Goal: Information Seeking & Learning: Understand process/instructions

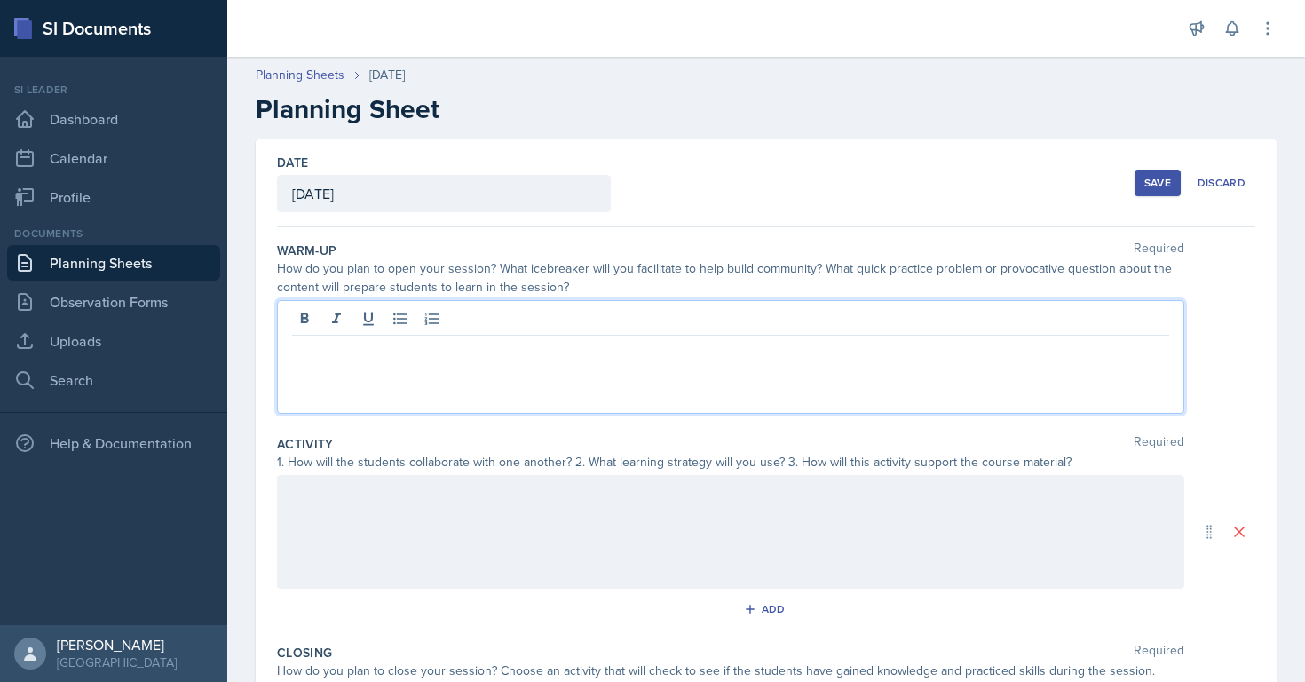
click at [277, 251] on label "Warm-Up" at bounding box center [306, 250] width 59 height 18
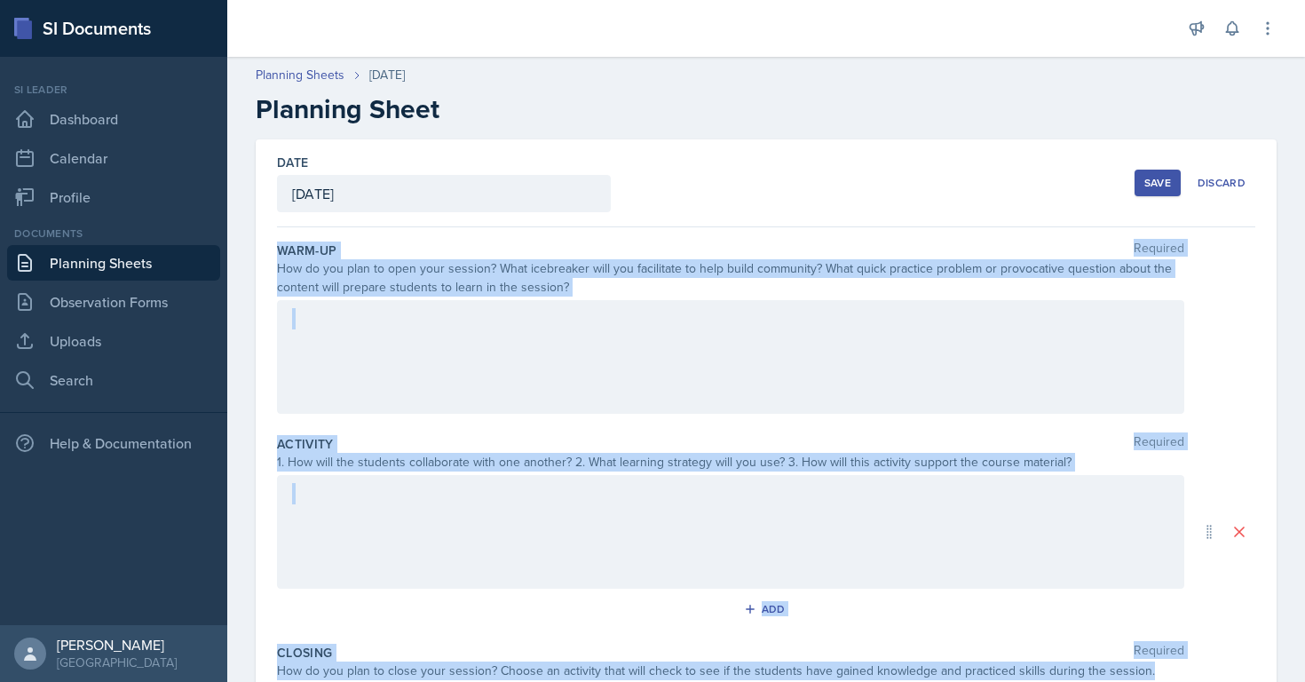
scroll to position [285, 0]
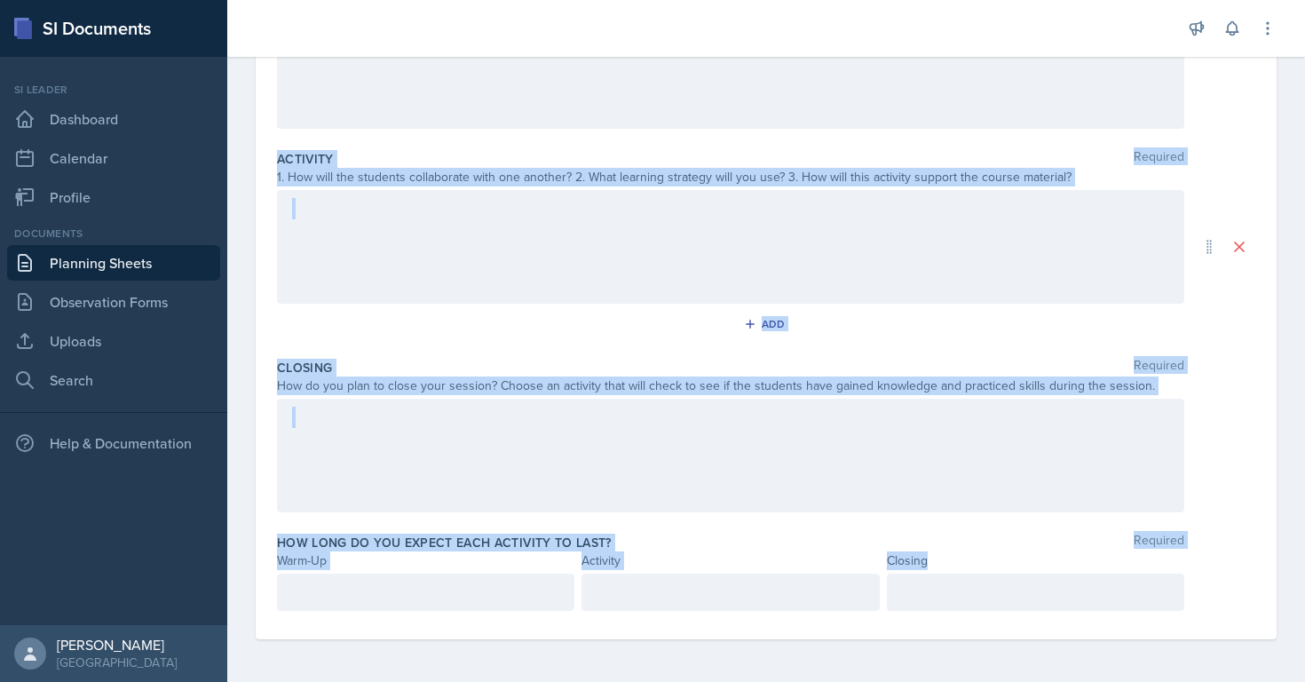
drag, startPoint x: 276, startPoint y: 251, endPoint x: 954, endPoint y: 567, distance: 748.0
click at [954, 567] on div "Warm-Up Required How do you plan to open your session? What icebreaker will you…" at bounding box center [766, 290] width 978 height 697
copy div "Warm-Up Required How do you plan to open your session? What icebreaker will you…"
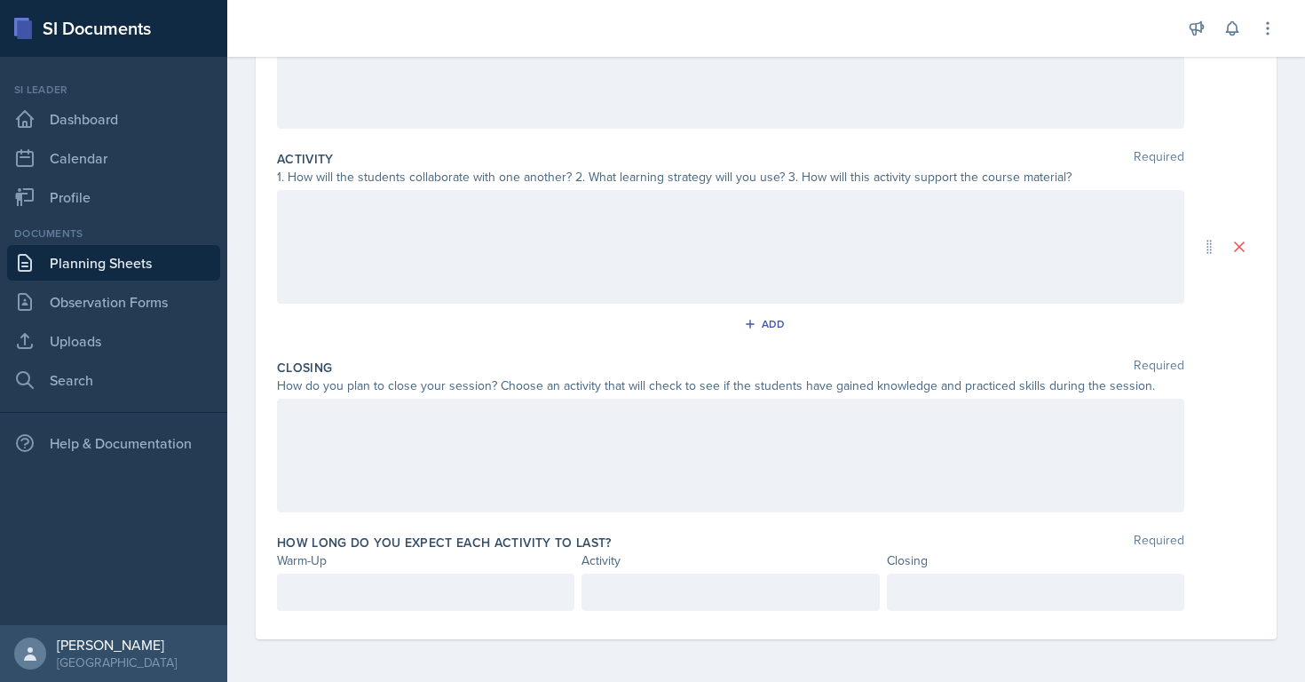
click at [307, 193] on div at bounding box center [730, 247] width 907 height 114
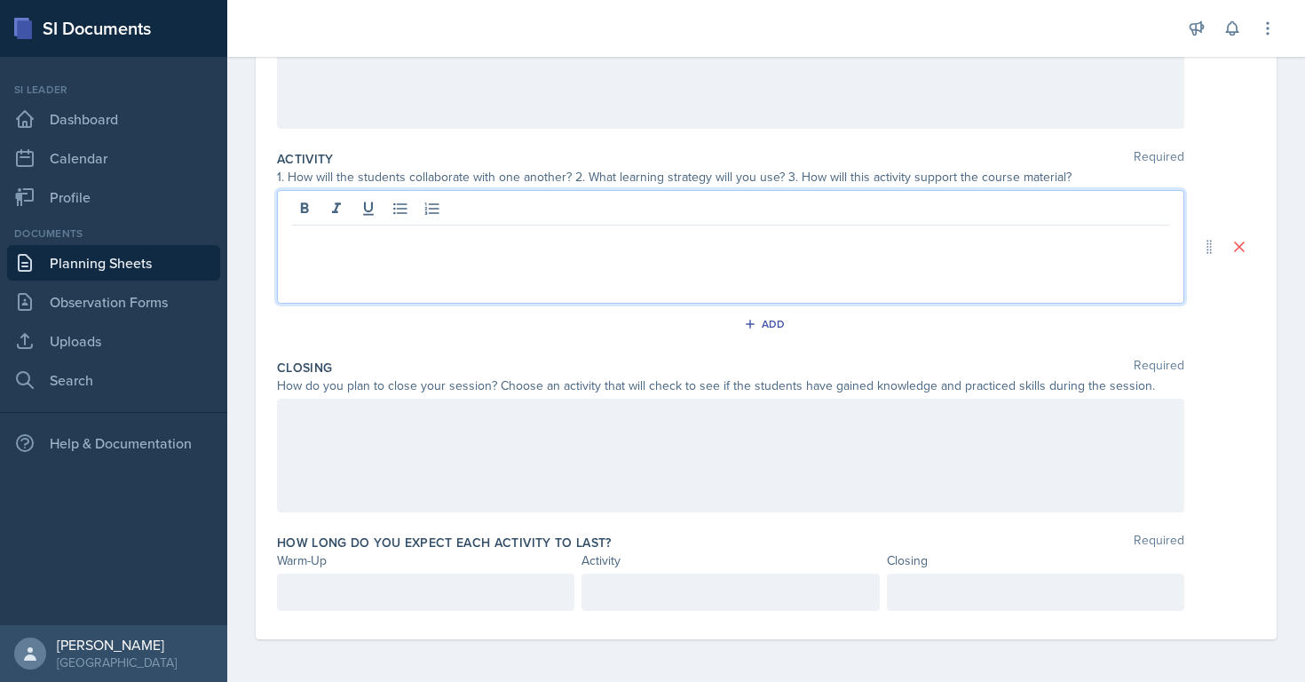
scroll to position [0, 0]
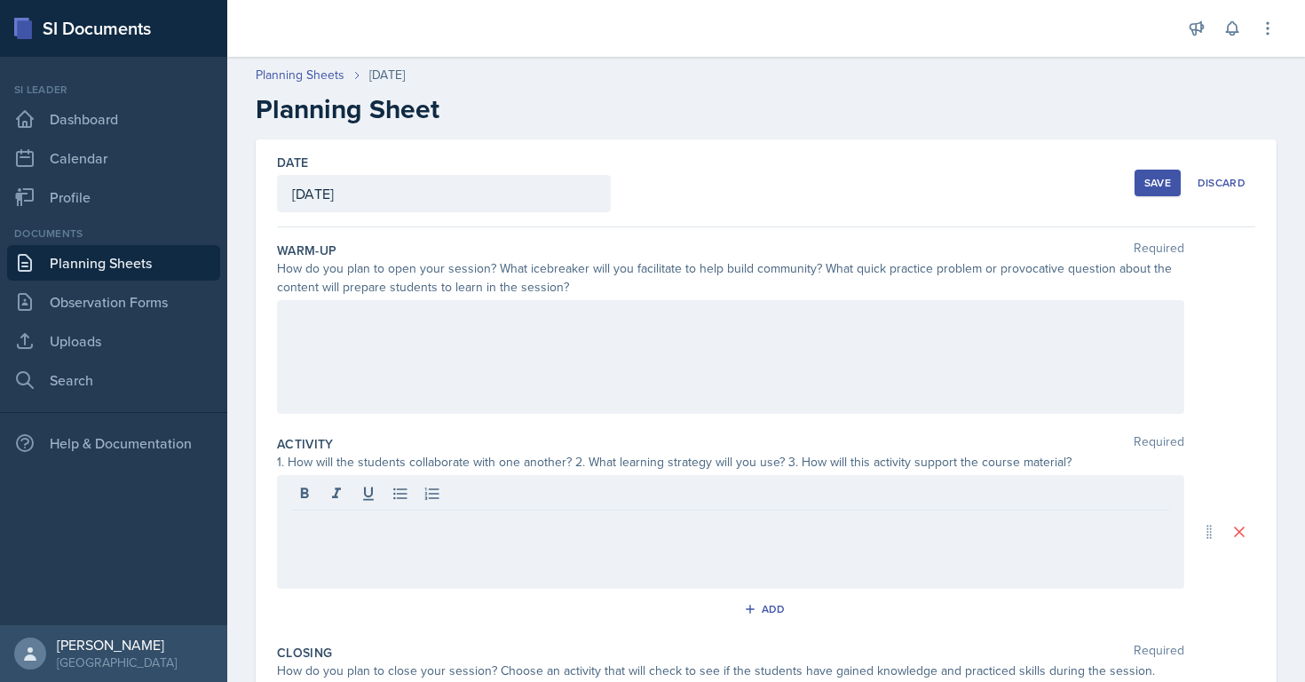
click at [311, 373] on div at bounding box center [730, 357] width 907 height 114
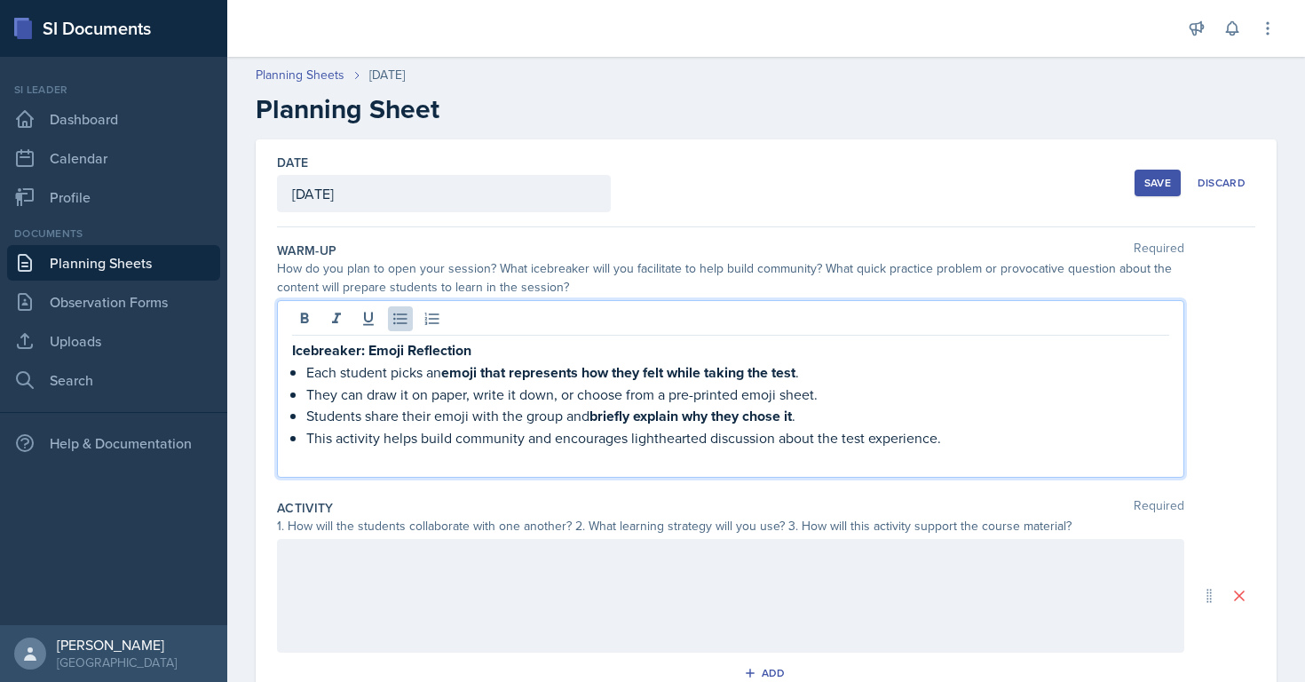
click at [389, 345] on strong "Icebreaker: Emoji Reflection" at bounding box center [381, 350] width 179 height 20
click at [670, 375] on strong "emoji that represents how they felt while taking the test" at bounding box center [618, 372] width 354 height 20
click at [761, 374] on strong "emoji that represents how they felt before, while taking the test" at bounding box center [642, 372] width 403 height 20
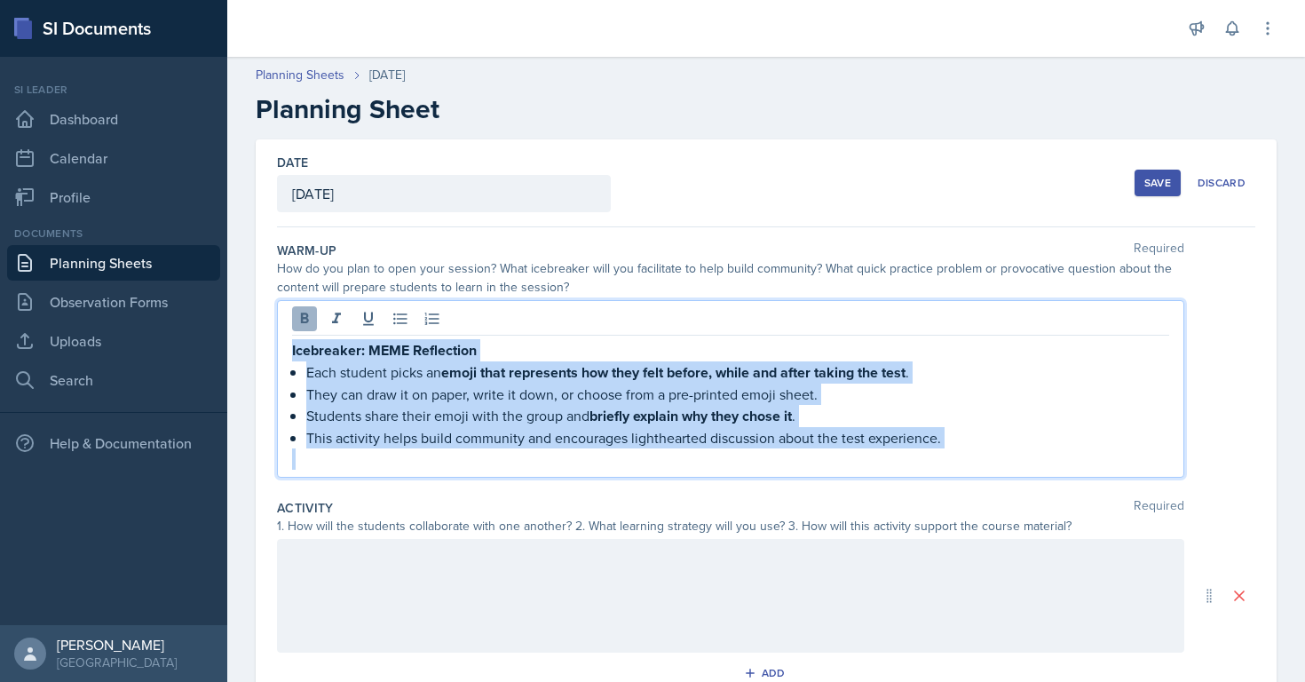
drag, startPoint x: 946, startPoint y: 449, endPoint x: 307, endPoint y: 330, distance: 649.9
click at [307, 330] on div "Icebreaker: MEME Reflection Each student picks an emoji that represents how the…" at bounding box center [730, 388] width 907 height 177
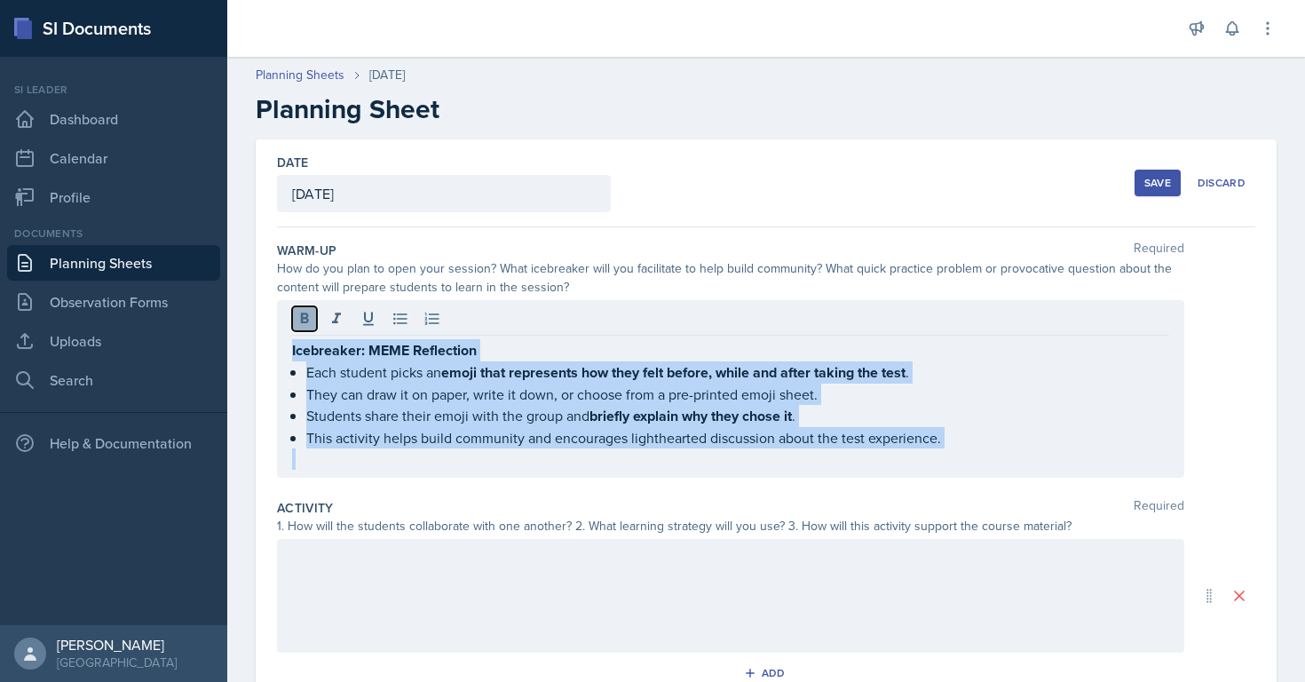
click at [307, 330] on button at bounding box center [304, 318] width 25 height 25
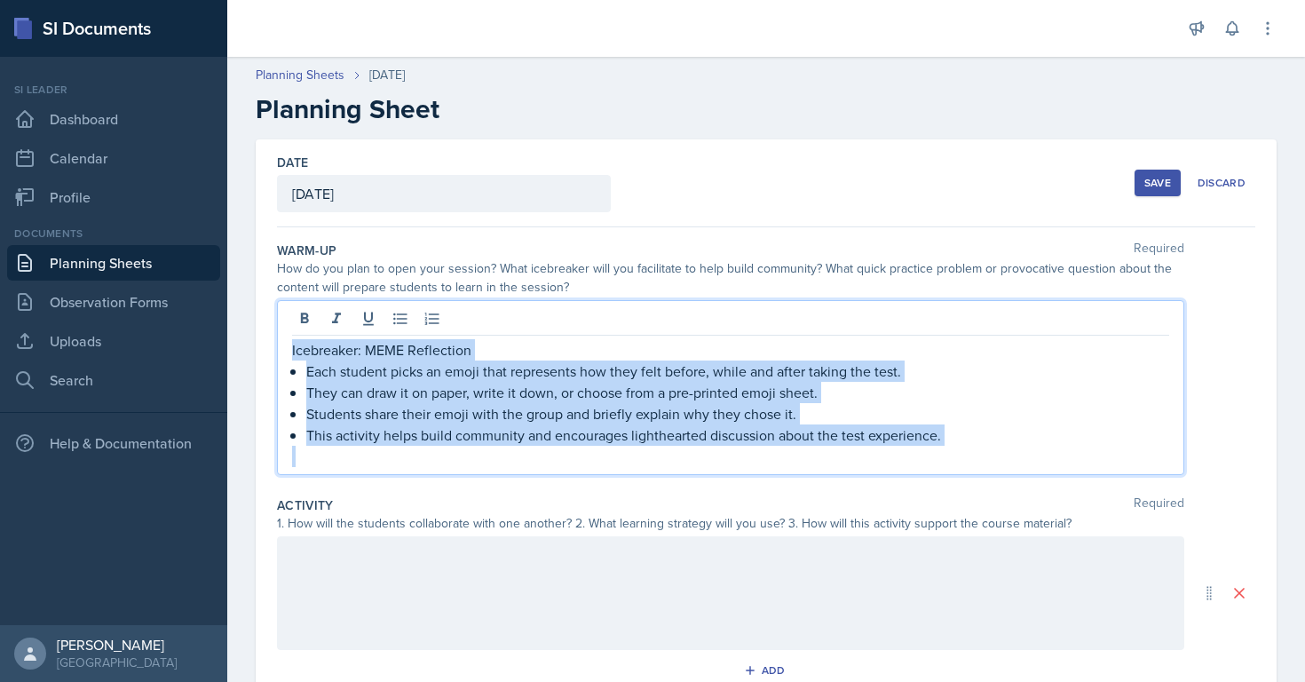
click at [451, 414] on p "Students share their emoji with the group and briefly explain why they chose it." at bounding box center [737, 413] width 863 height 21
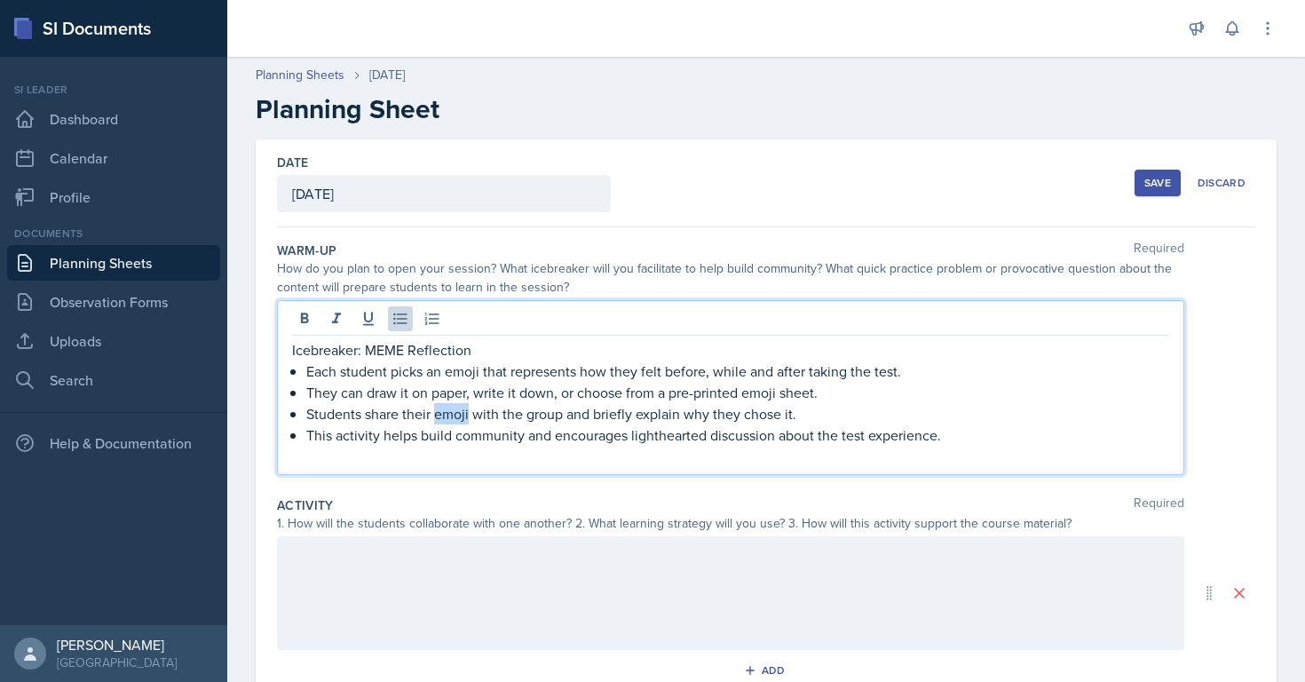
click at [451, 414] on p "Students share their emoji with the group and briefly explain why they chose it." at bounding box center [737, 413] width 863 height 21
click at [445, 415] on p "Students share their Meme with the group and briefly explain why they chose it." at bounding box center [737, 413] width 863 height 21
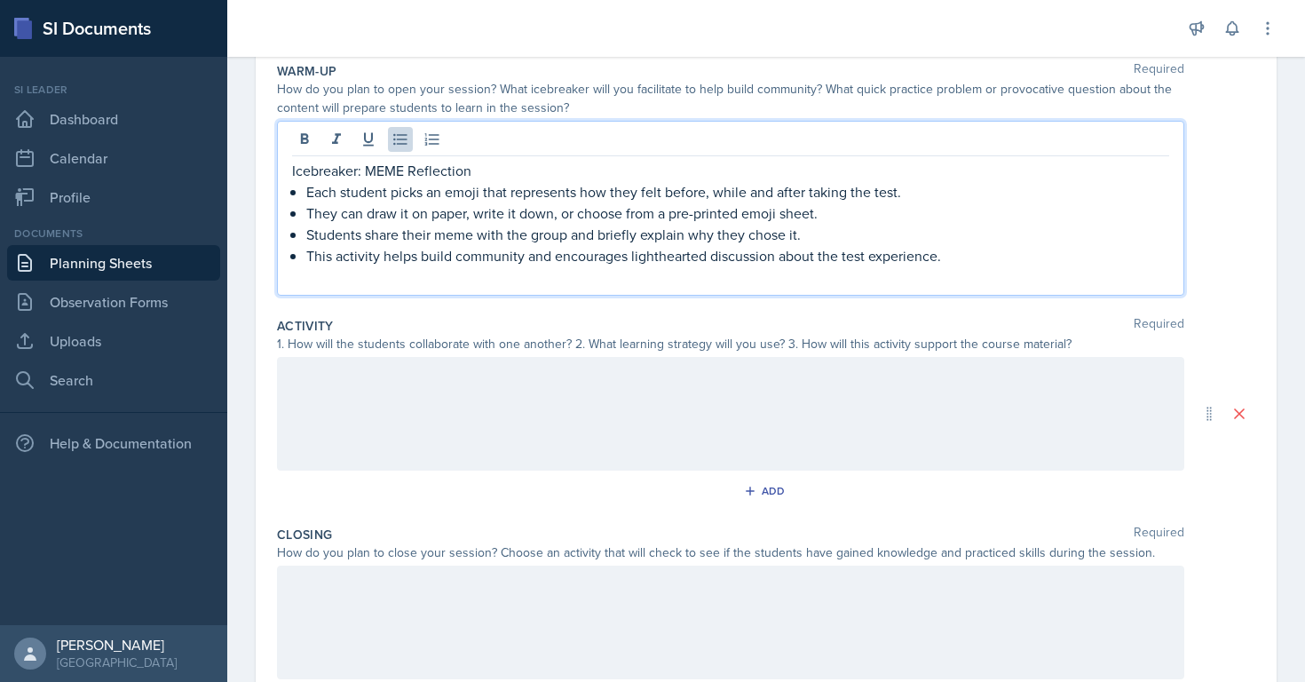
scroll to position [204, 0]
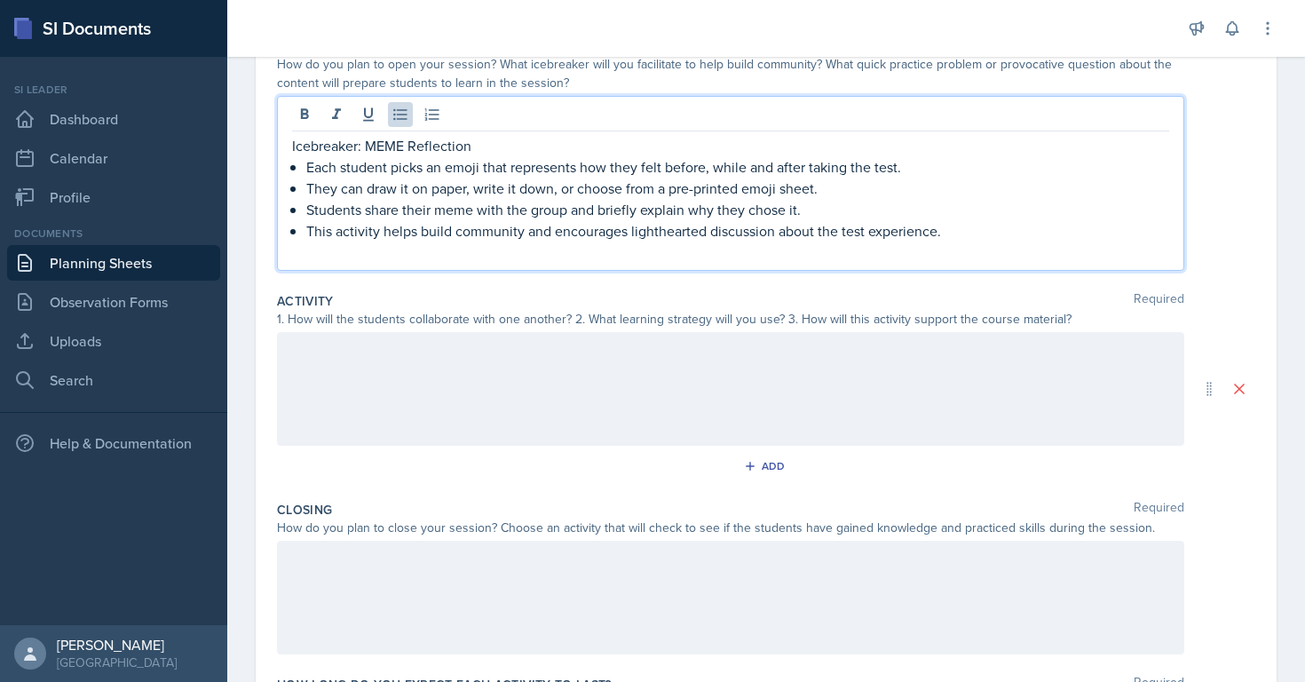
click at [395, 373] on div at bounding box center [730, 389] width 907 height 114
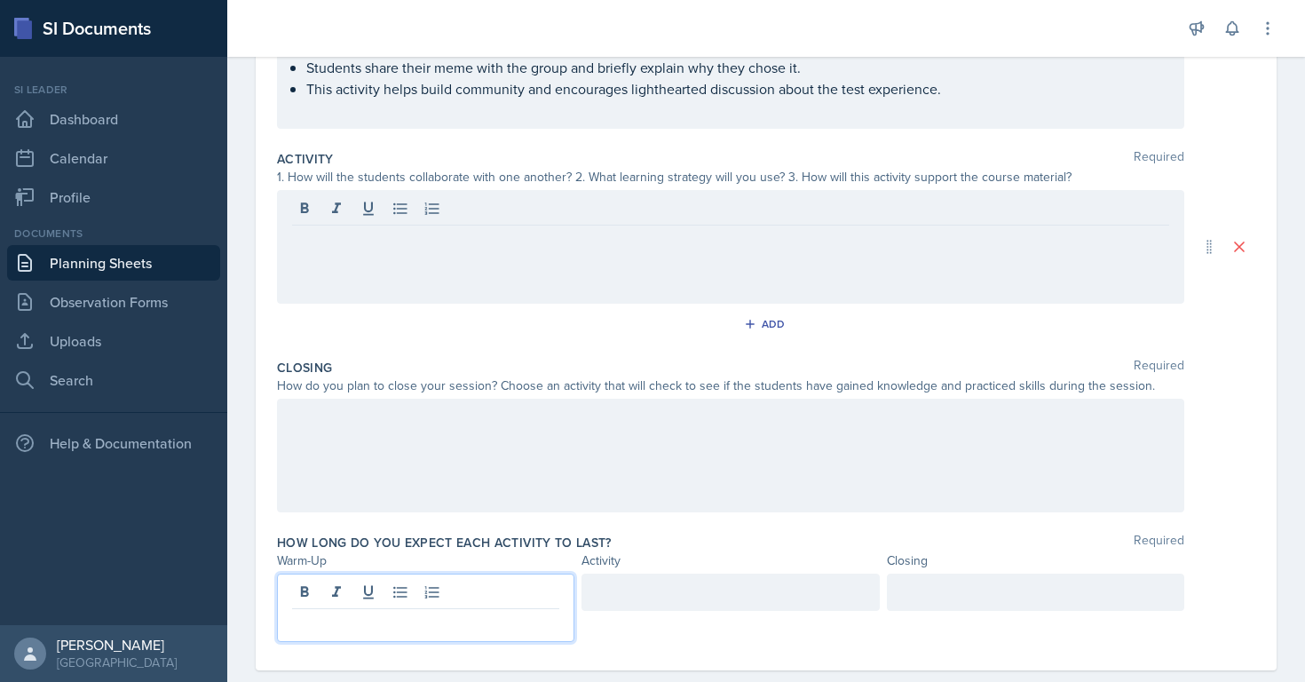
scroll to position [346, 0]
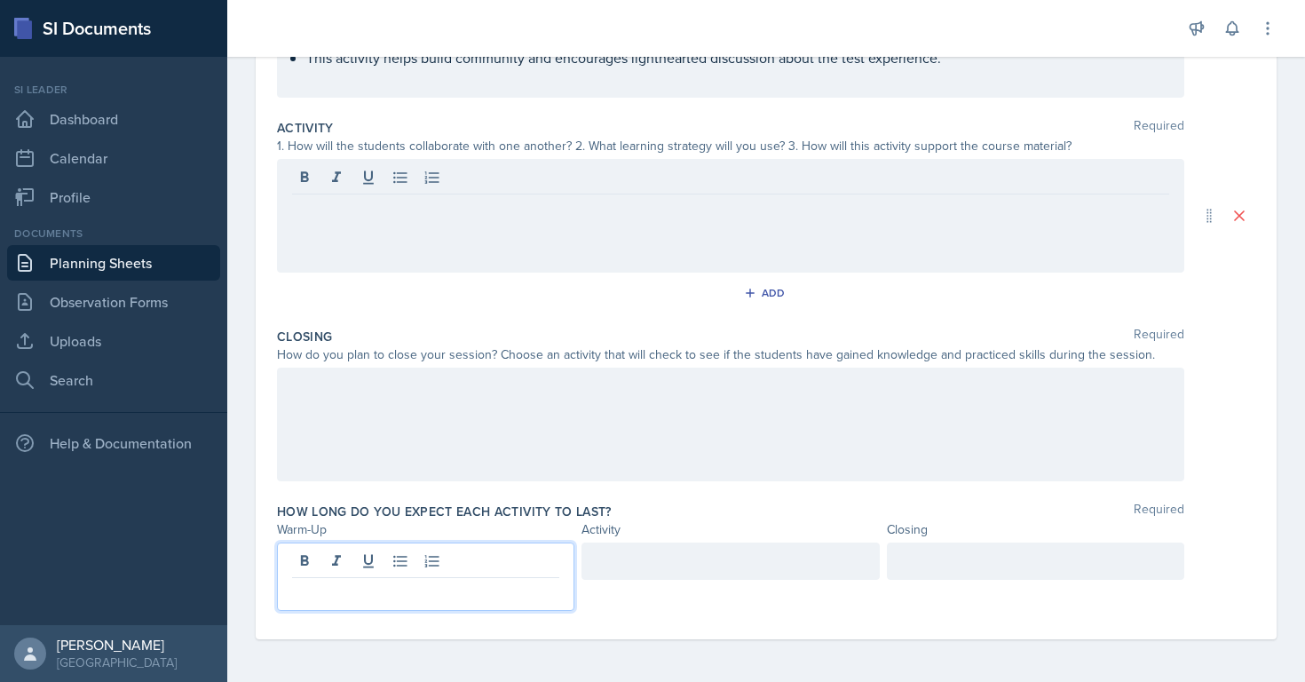
click at [322, 584] on p at bounding box center [425, 591] width 267 height 21
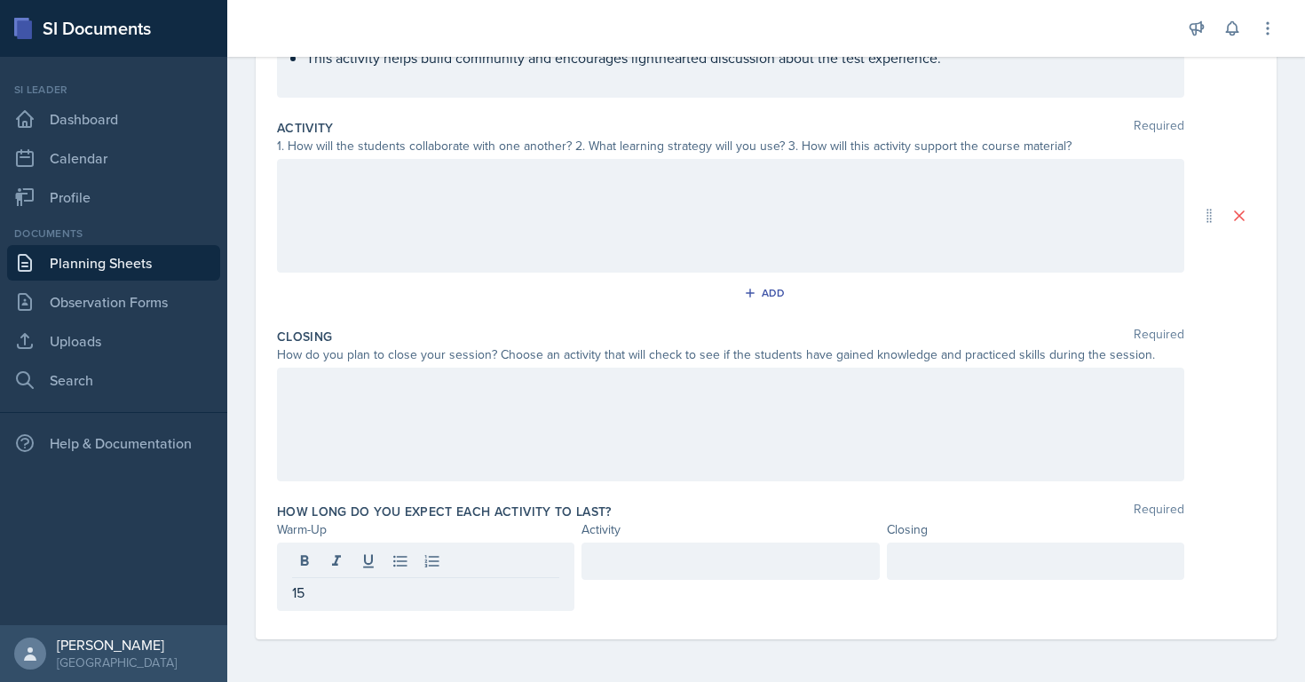
click at [595, 557] on div at bounding box center [729, 560] width 297 height 37
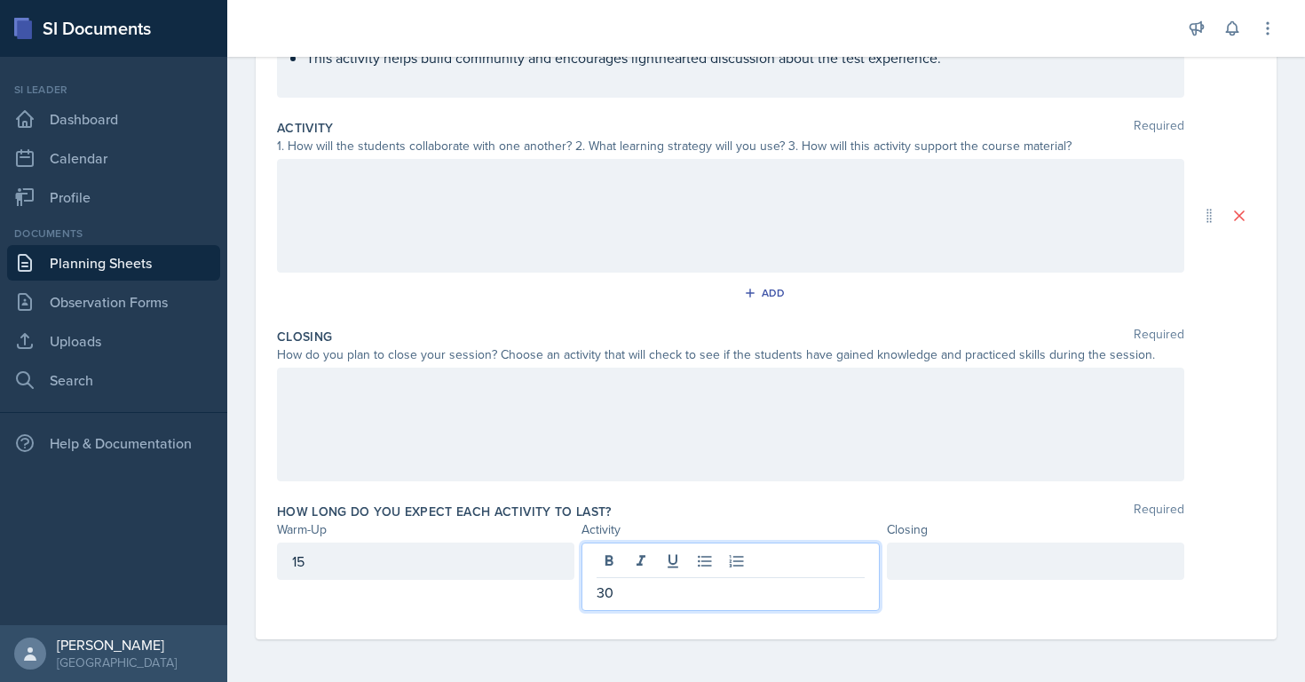
click at [926, 547] on div at bounding box center [1035, 560] width 297 height 37
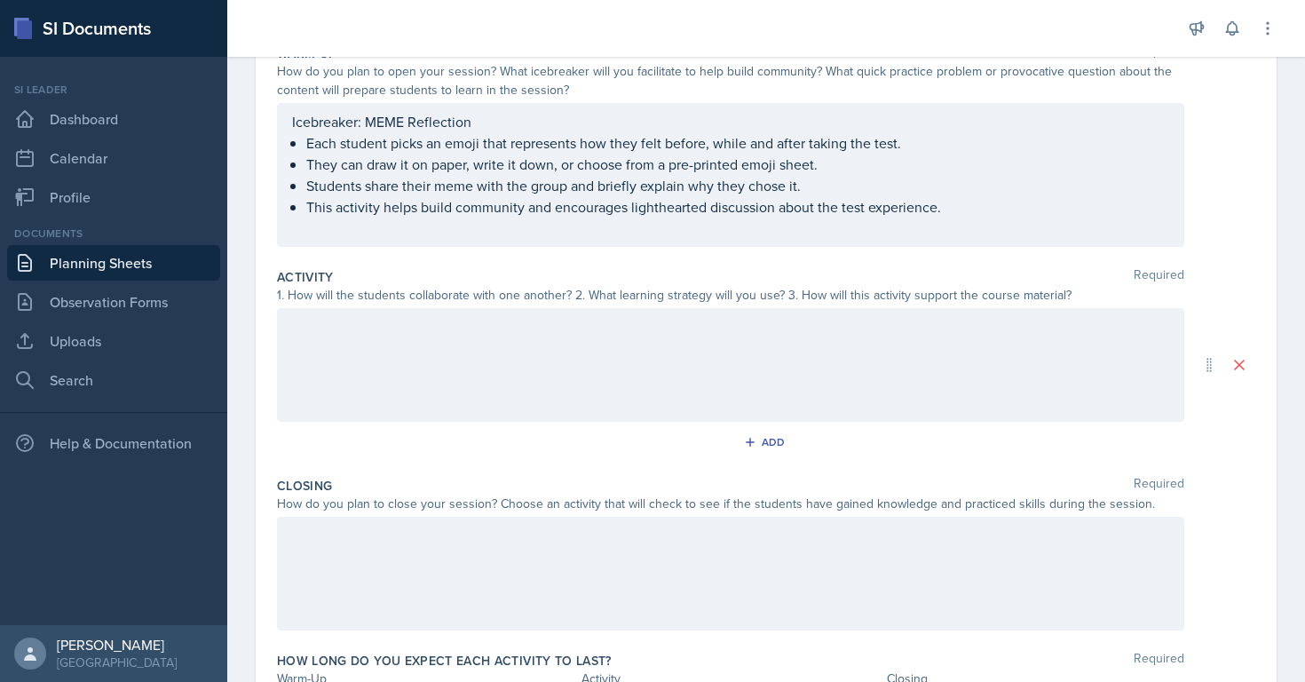
click at [533, 373] on div at bounding box center [730, 365] width 907 height 114
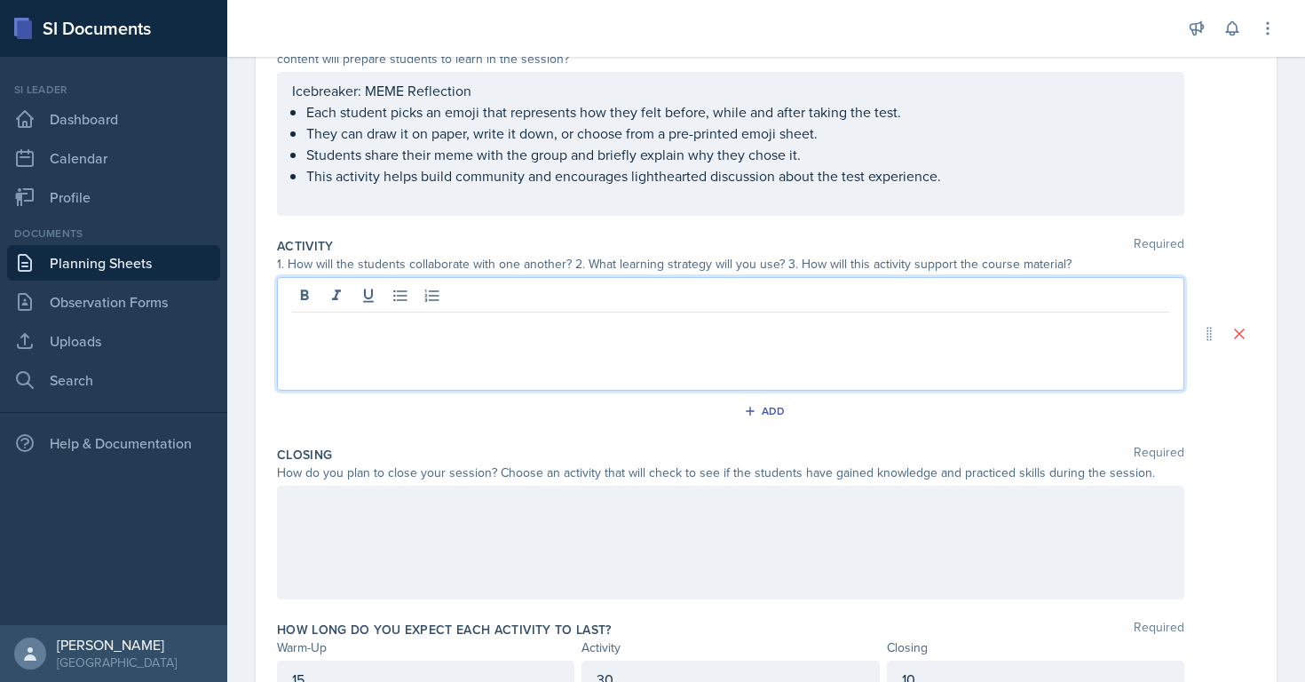
scroll to position [259, 0]
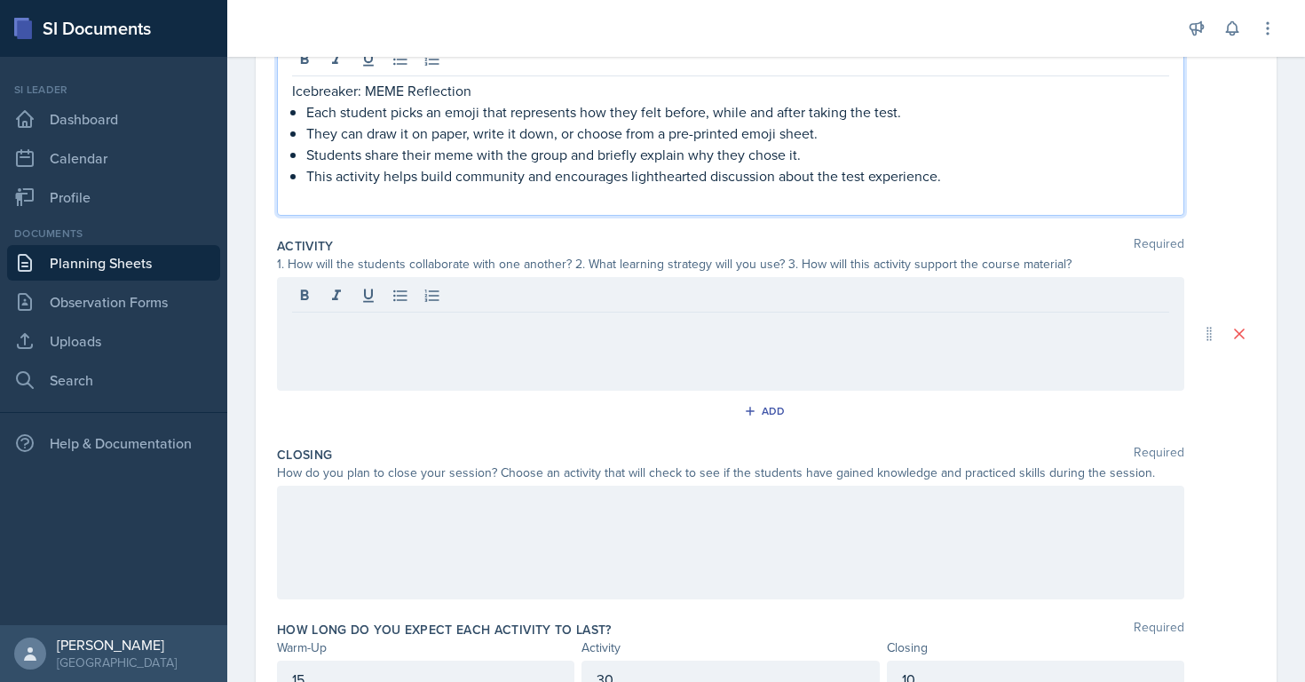
click at [404, 91] on p "Icebreaker: MEME Reflection" at bounding box center [730, 90] width 877 height 21
click at [577, 133] on p "They can draw it on paper, write it down, or choose from a pre-printed emoji sh…" at bounding box center [737, 132] width 863 height 21
click at [439, 135] on p "They can draw it on paper, write it down, or choose from a pre-printed emoji sh…" at bounding box center [737, 132] width 863 height 21
click at [813, 137] on p "They can draw it on paper, write it down, or choose from a pre-printed emoji sh…" at bounding box center [737, 132] width 863 height 21
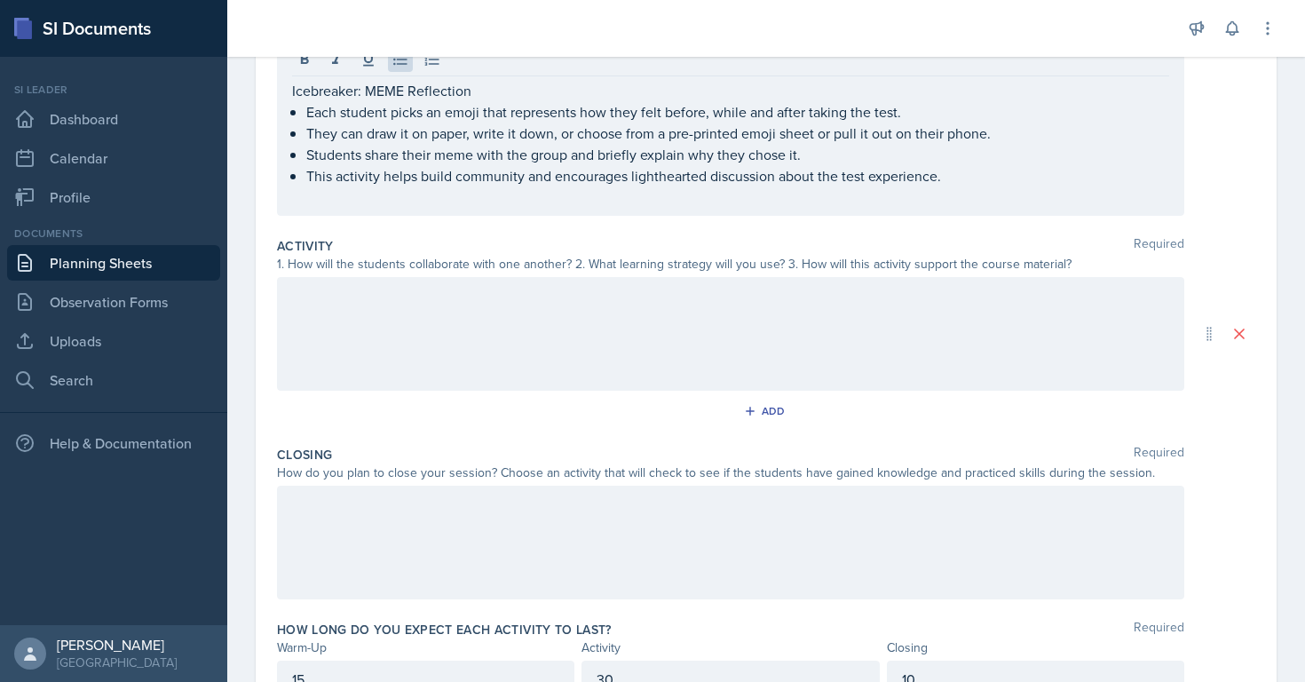
click at [395, 324] on div at bounding box center [730, 334] width 907 height 114
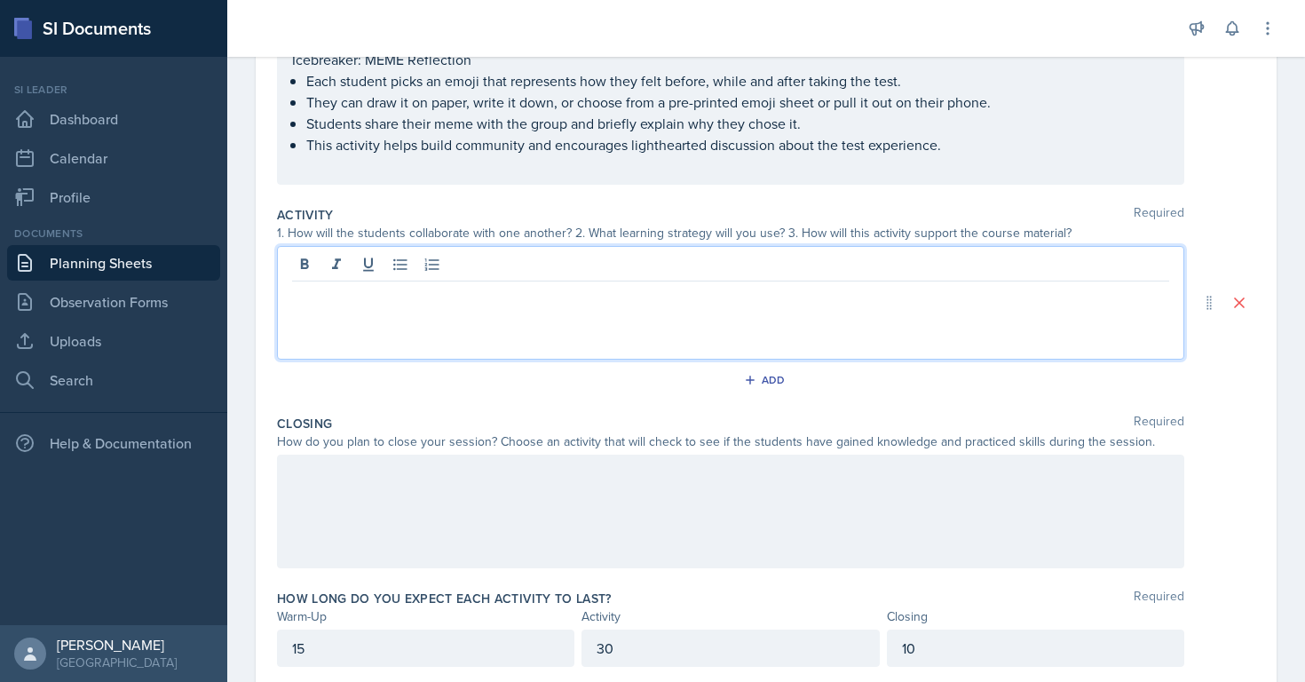
click at [308, 148] on p "This activity helps build community and encourages lighthearted discussion abou…" at bounding box center [737, 144] width 863 height 21
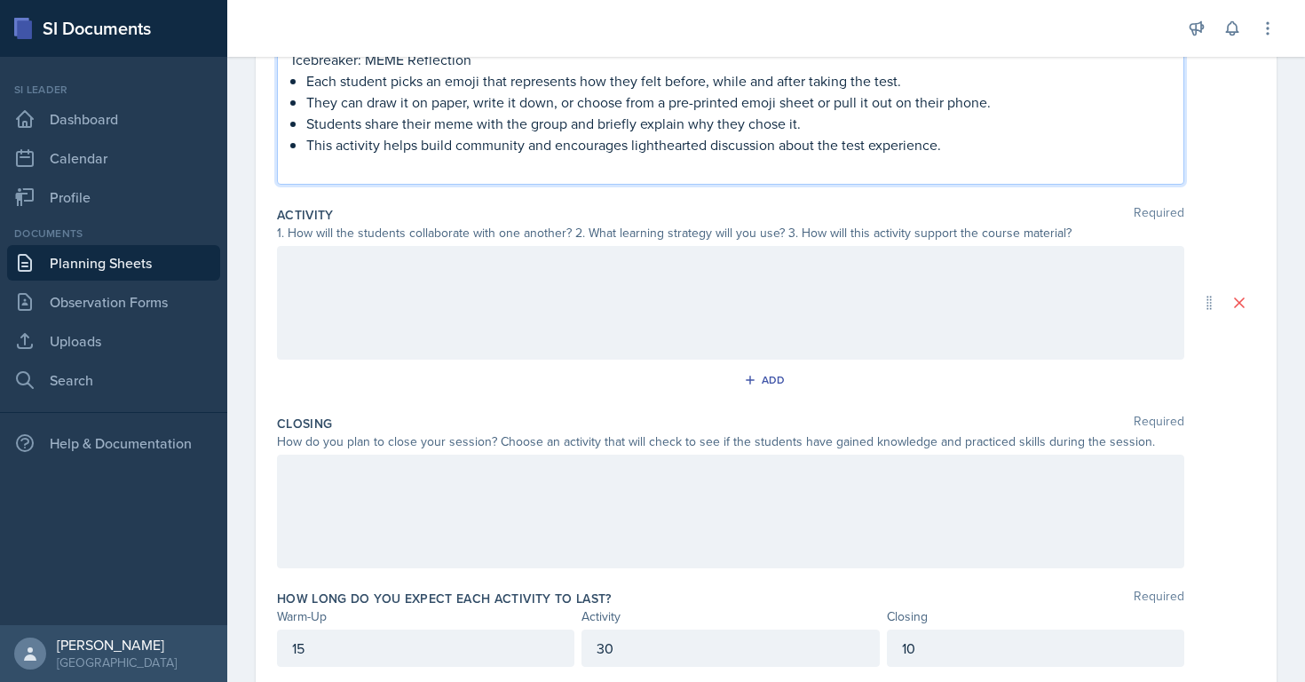
scroll to position [256, 0]
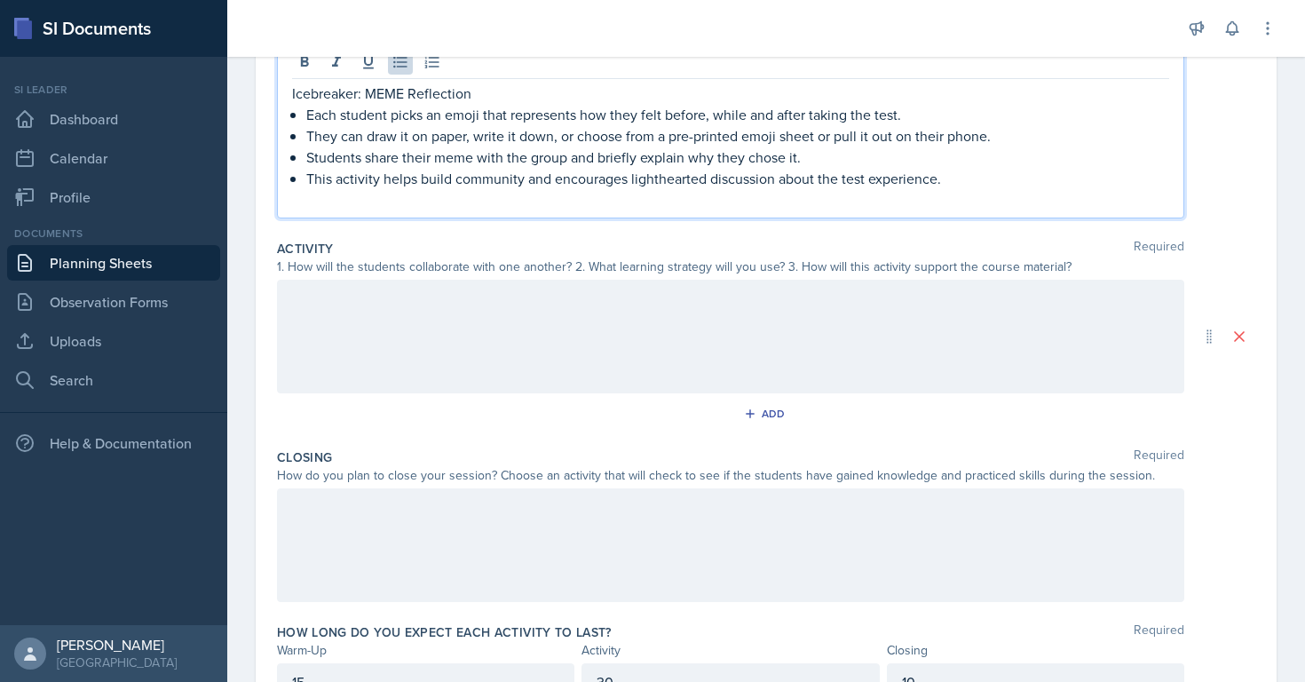
click at [301, 107] on div "Icebreaker: MEME Reflection Each student picks an emoji that represents how the…" at bounding box center [730, 147] width 877 height 128
click at [306, 137] on p "They can draw it on paper, write it down, or choose from a pre-printed emoji sh…" at bounding box center [737, 135] width 863 height 21
click at [306, 154] on p "Students share their meme with the group and briefly explain why they chose it." at bounding box center [737, 156] width 863 height 21
click at [308, 183] on p "This activity helps build community and encourages lighthearted discussion abou…" at bounding box center [737, 178] width 863 height 21
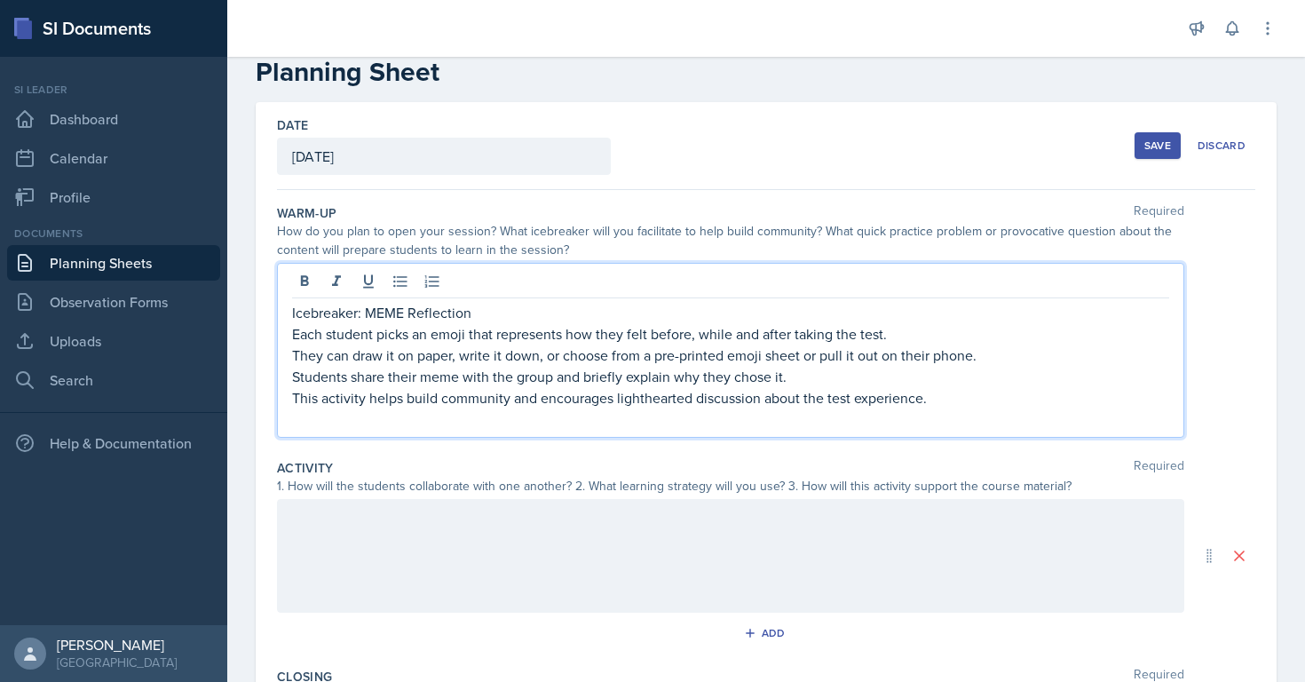
scroll to position [0, 0]
